Goal: Task Accomplishment & Management: Use online tool/utility

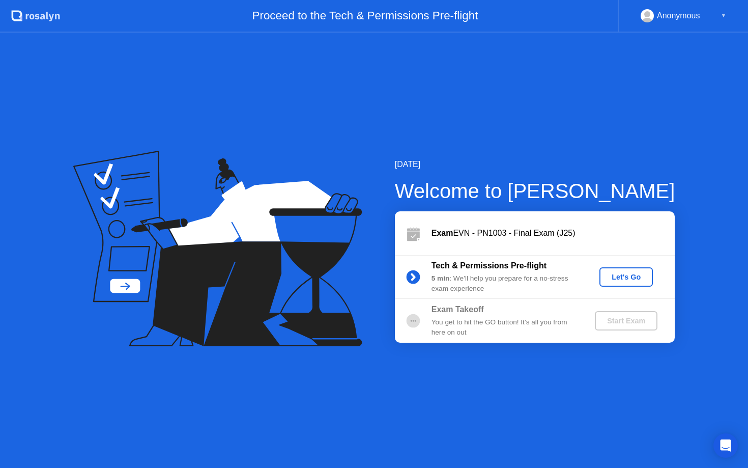
click at [639, 273] on div "Let's Go" at bounding box center [625, 277] width 45 height 8
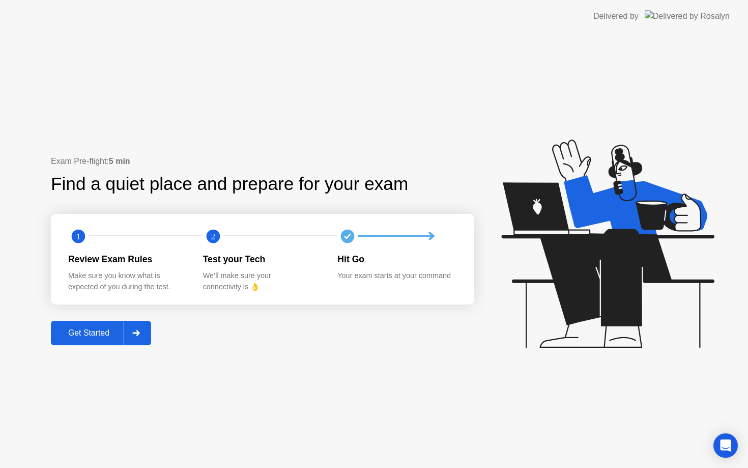
click at [79, 341] on button "Get Started" at bounding box center [101, 333] width 100 height 24
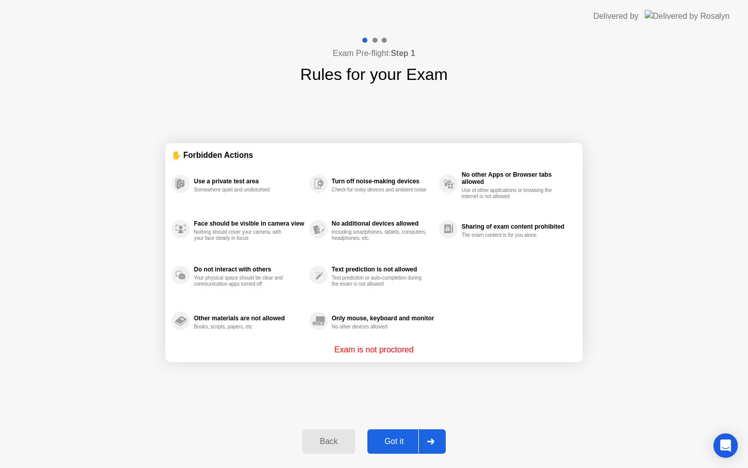
click at [415, 437] on div "Got it" at bounding box center [394, 441] width 48 height 9
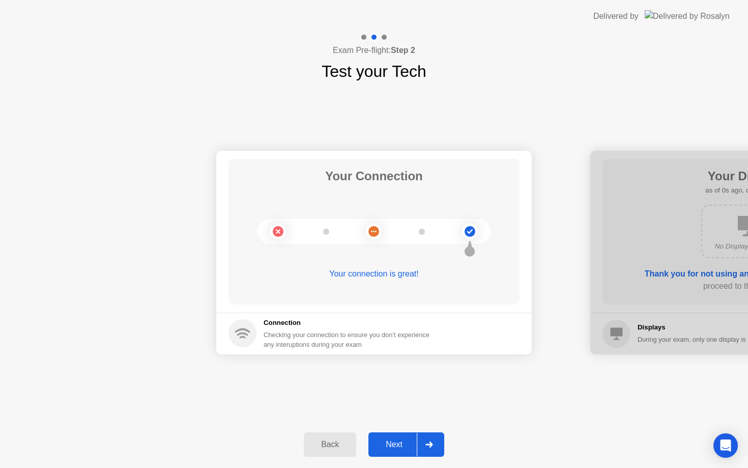
click at [415, 437] on button "Next" at bounding box center [406, 444] width 76 height 24
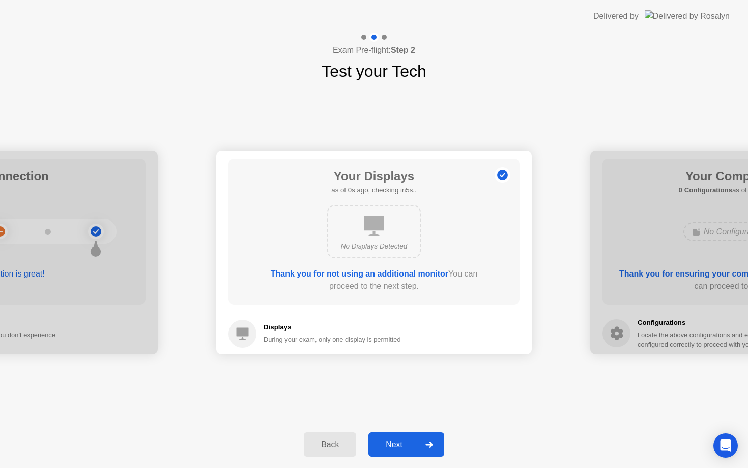
click at [413, 440] on div "Next" at bounding box center [393, 444] width 45 height 9
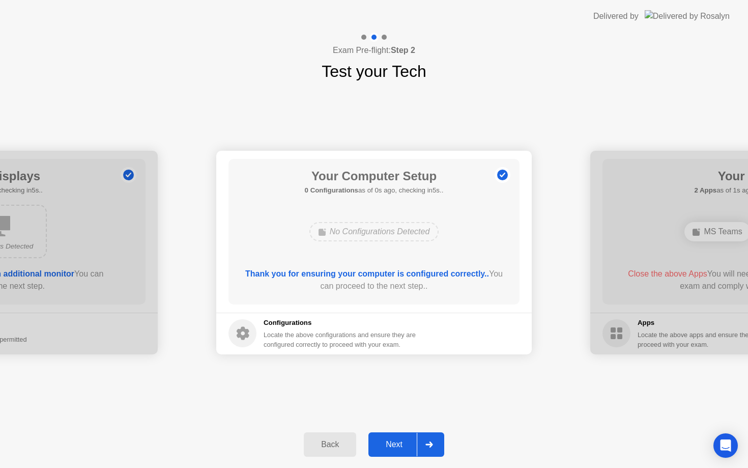
click at [413, 440] on div "Next" at bounding box center [393, 444] width 45 height 9
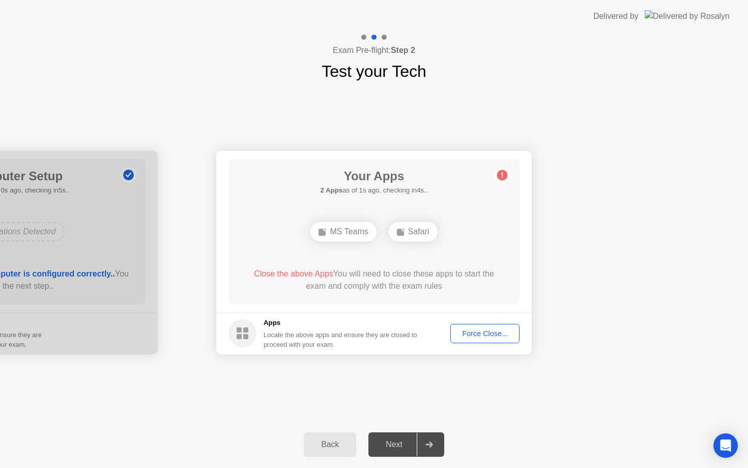
click at [475, 332] on div "Force Close..." at bounding box center [485, 333] width 62 height 8
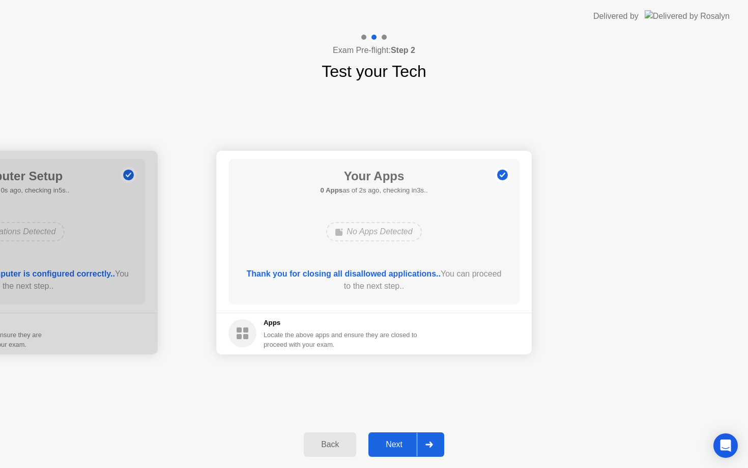
click at [394, 436] on button "Next" at bounding box center [406, 444] width 76 height 24
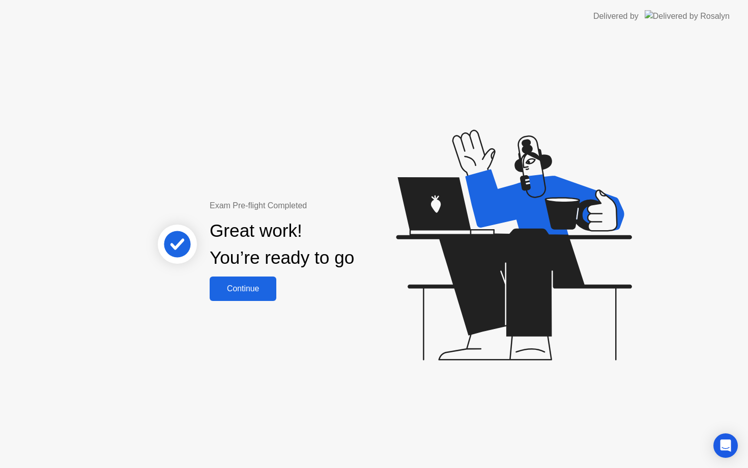
click at [253, 295] on button "Continue" at bounding box center [243, 288] width 67 height 24
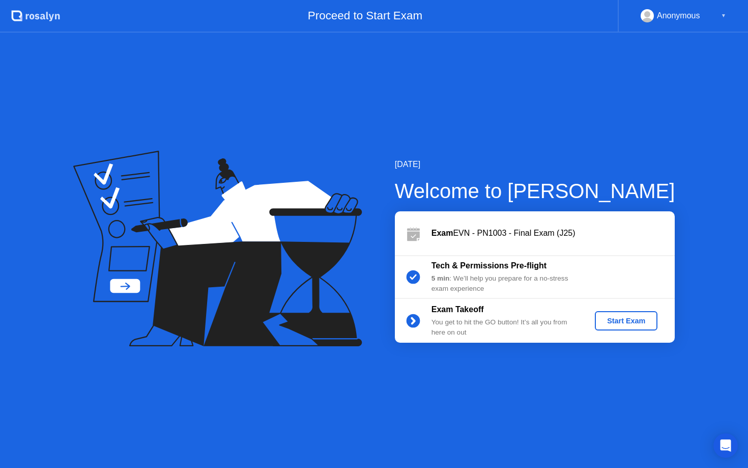
click at [622, 323] on div "Start Exam" at bounding box center [626, 320] width 54 height 8
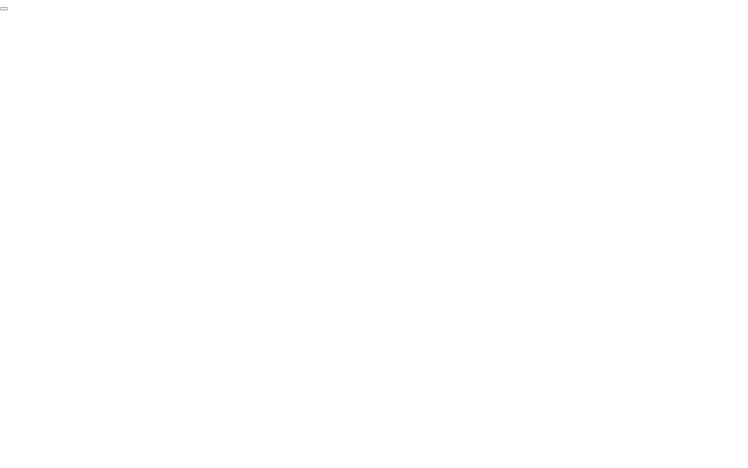
click div "End Proctoring Session"
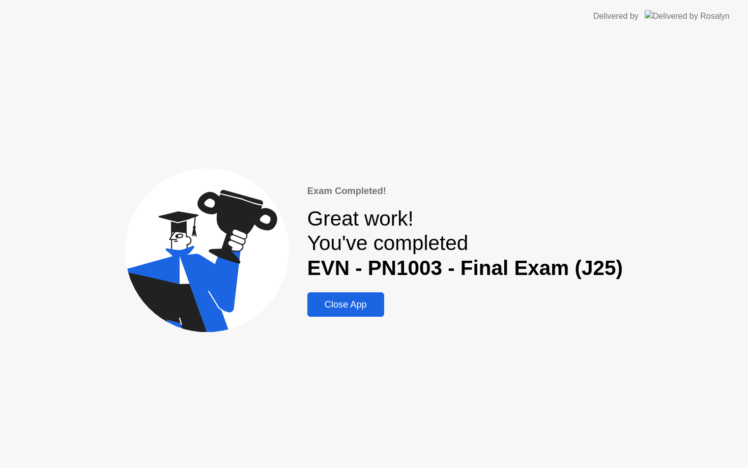
click at [368, 303] on div "Close App" at bounding box center [345, 304] width 71 height 11
